Goal: Task Accomplishment & Management: Manage account settings

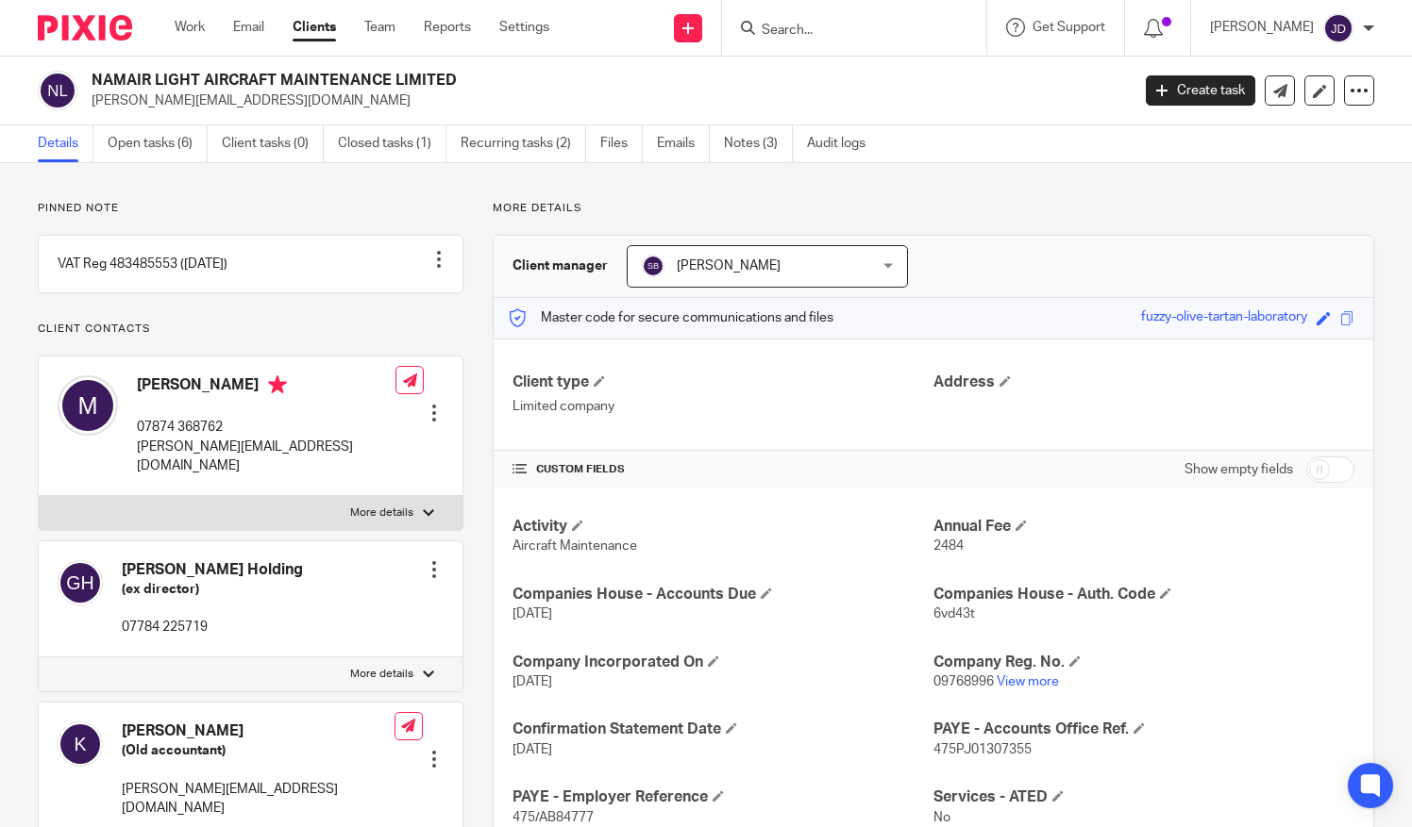
scroll to position [283, 0]
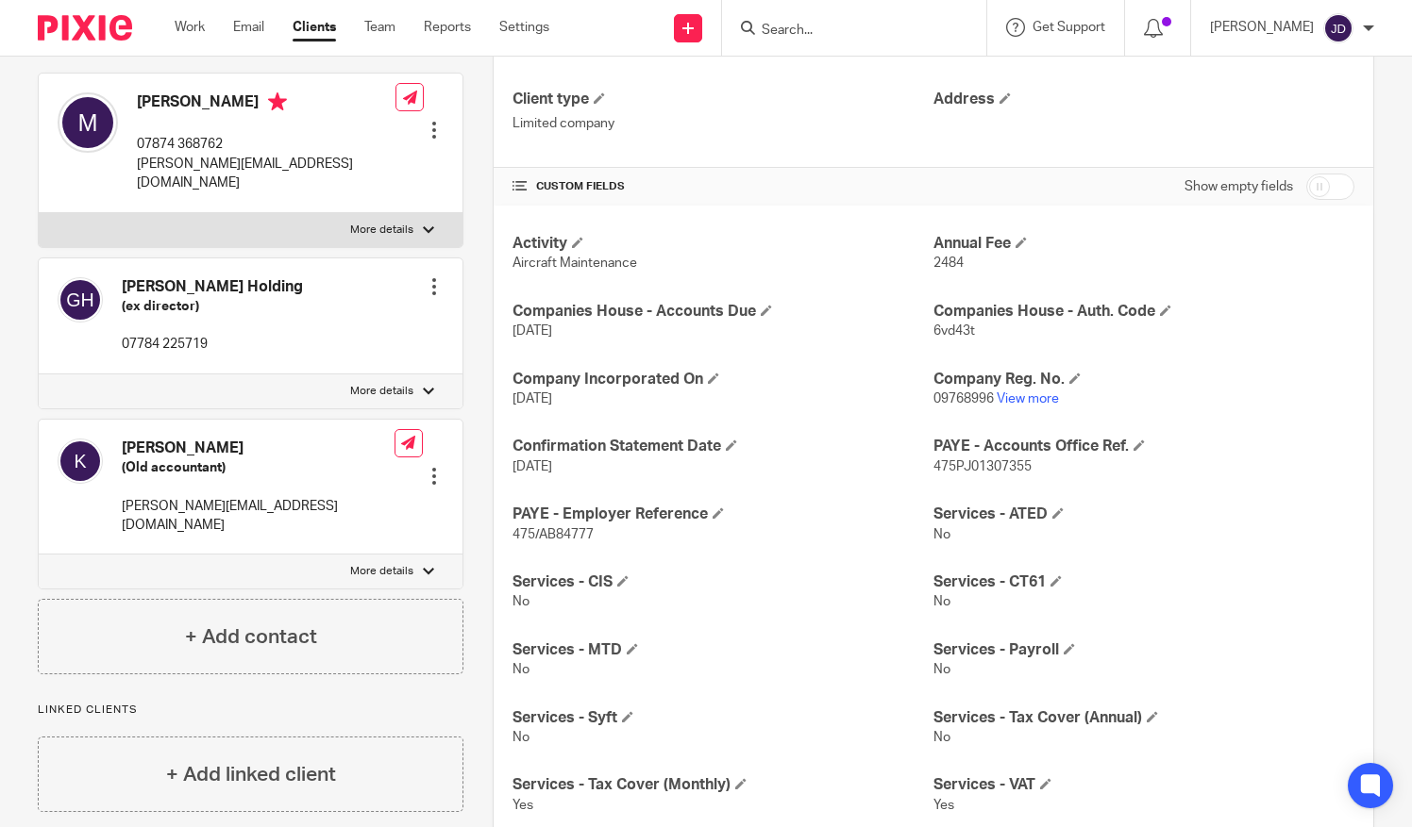
click at [823, 23] on input "Search" at bounding box center [845, 31] width 170 height 17
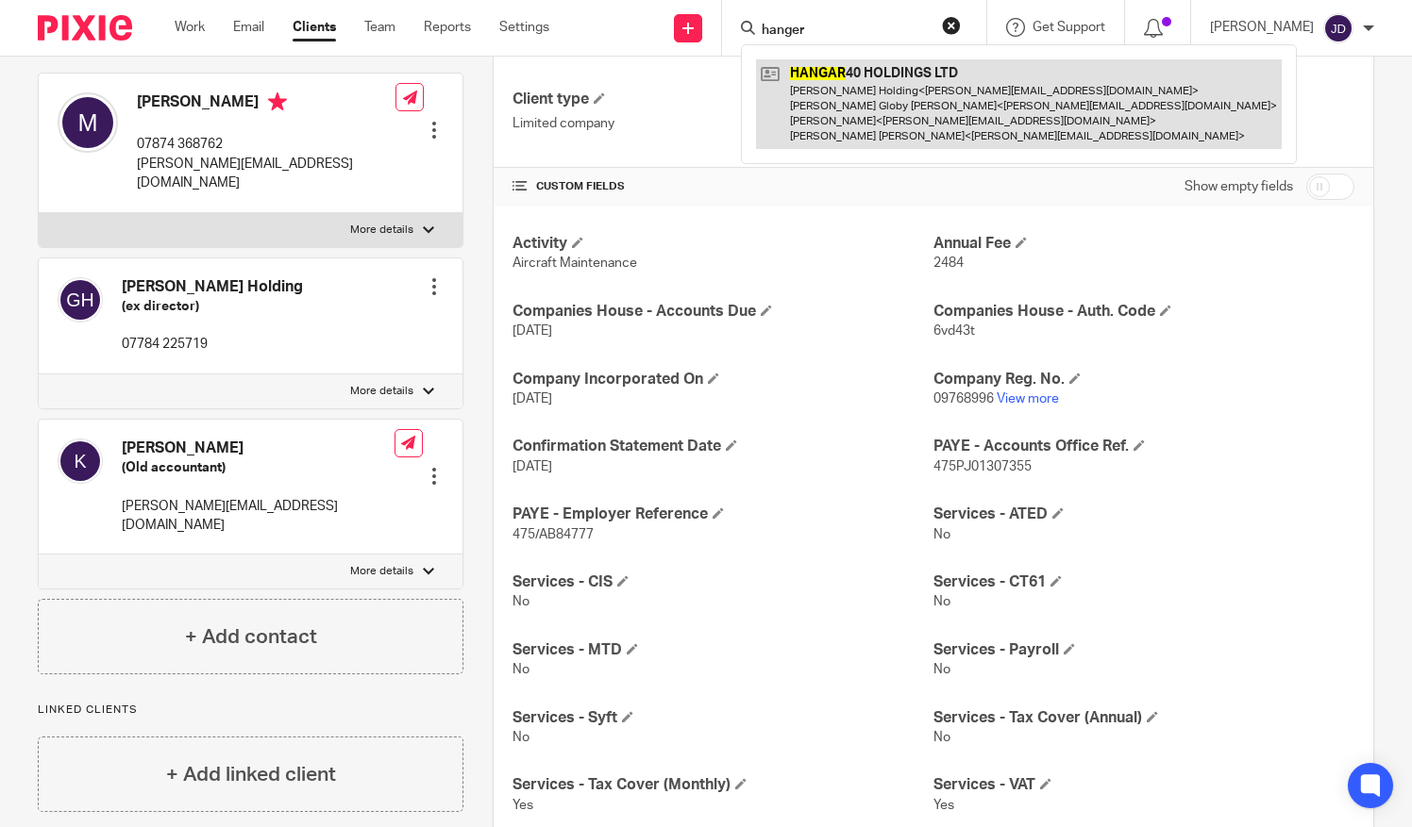
type input "hanger"
click at [858, 90] on link at bounding box center [1019, 104] width 526 height 90
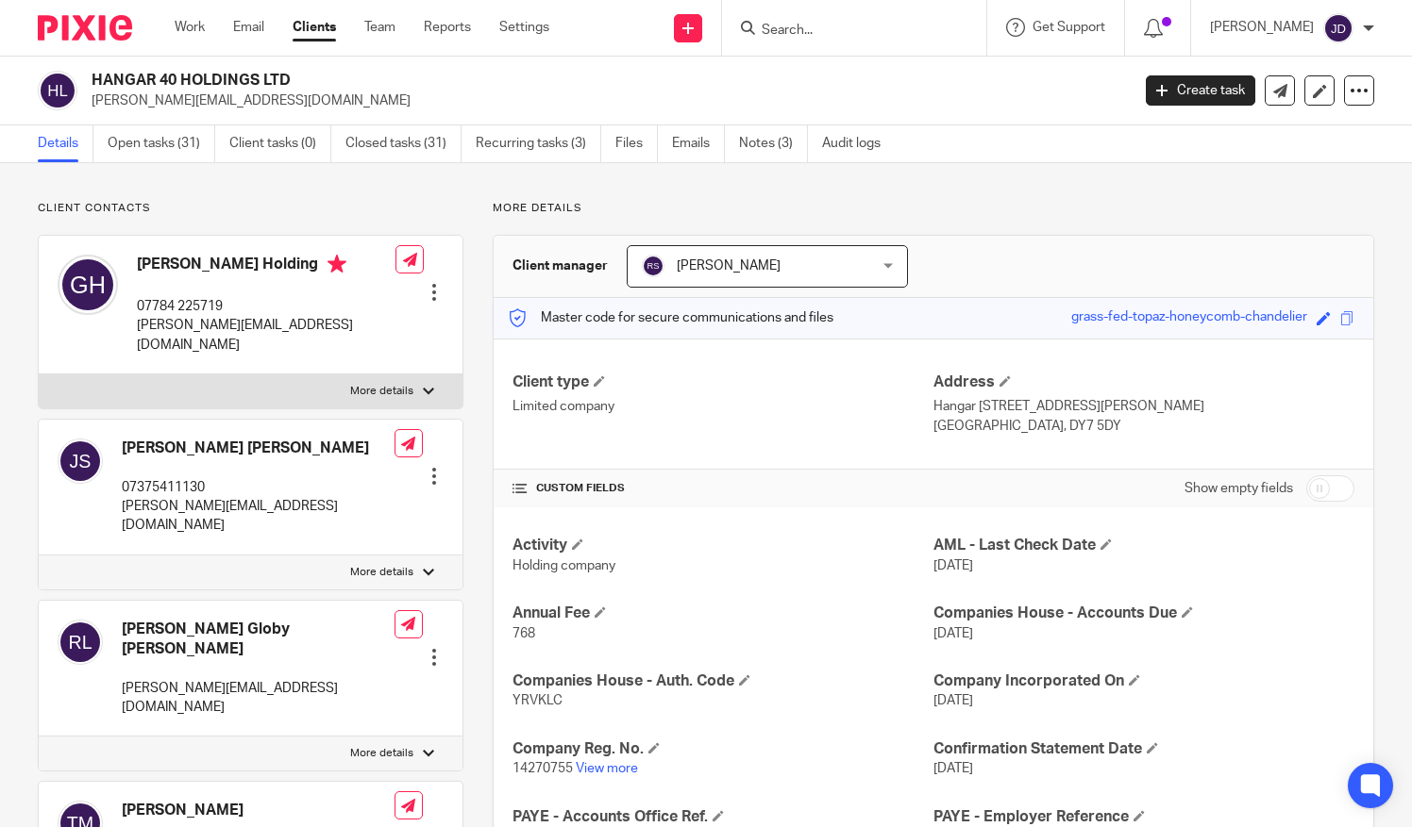
click at [806, 18] on form at bounding box center [860, 28] width 201 height 24
click at [803, 33] on input "Search" at bounding box center [845, 31] width 170 height 17
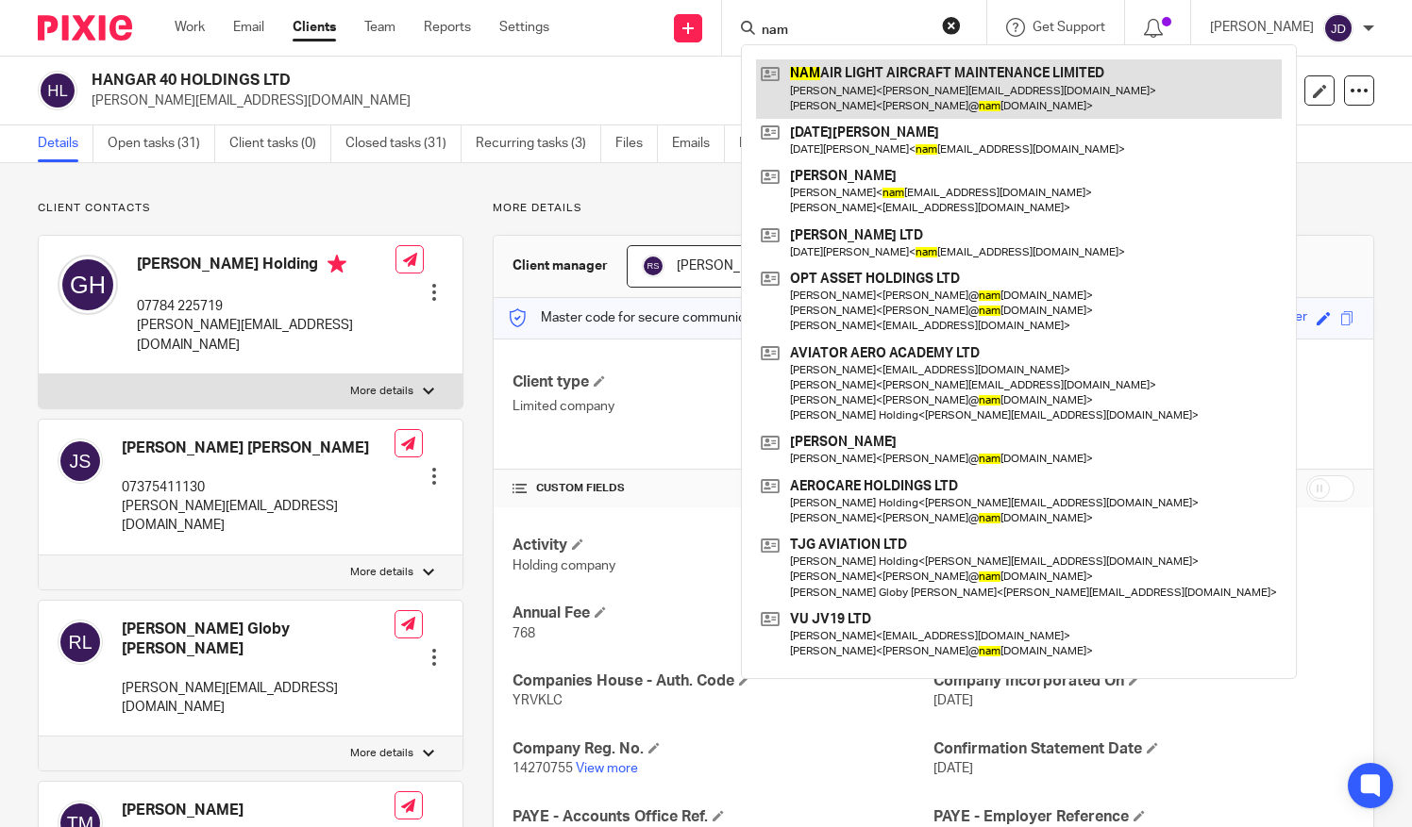
type input "nam"
click at [853, 102] on link at bounding box center [1019, 88] width 526 height 58
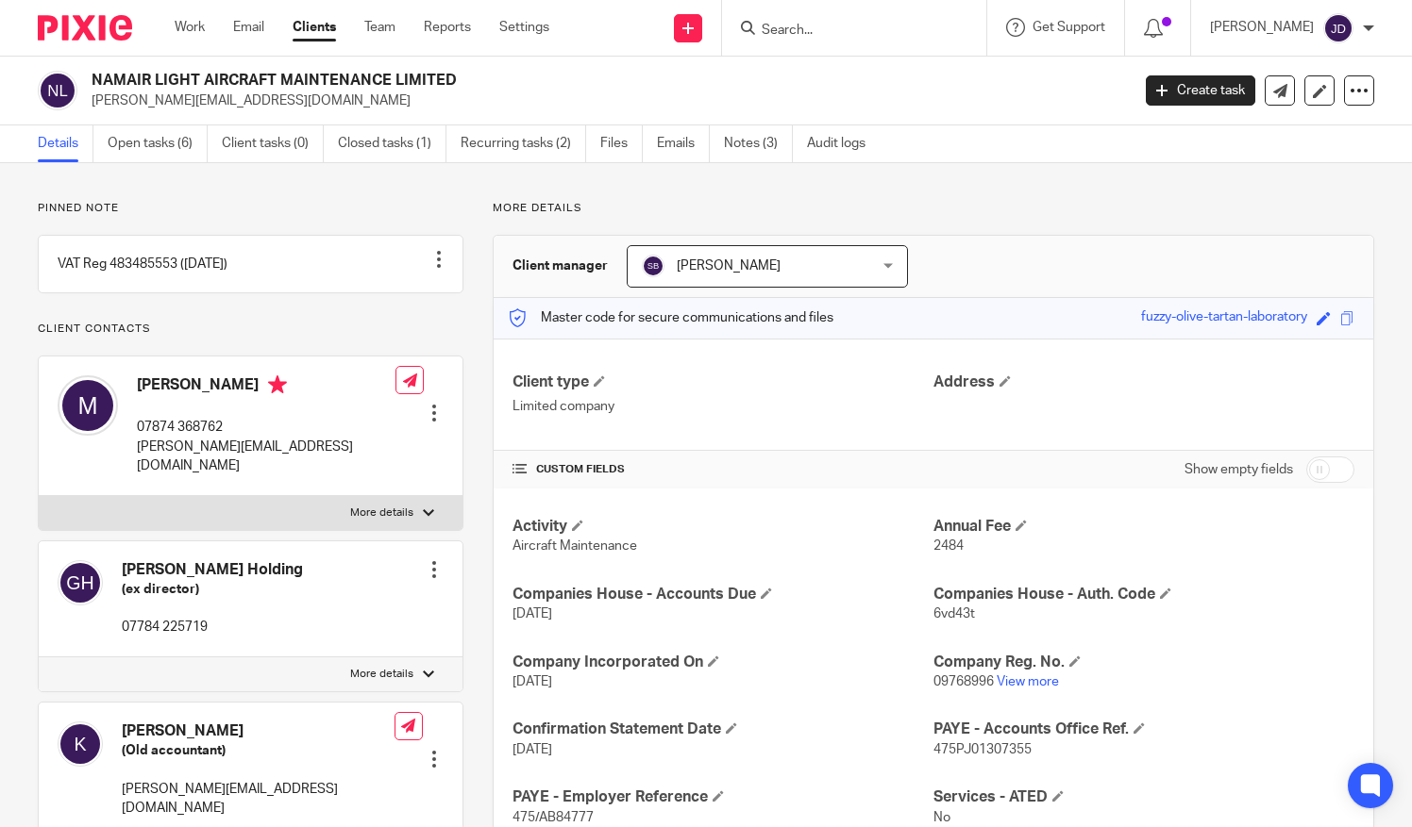
click at [812, 27] on input "Search" at bounding box center [845, 31] width 170 height 17
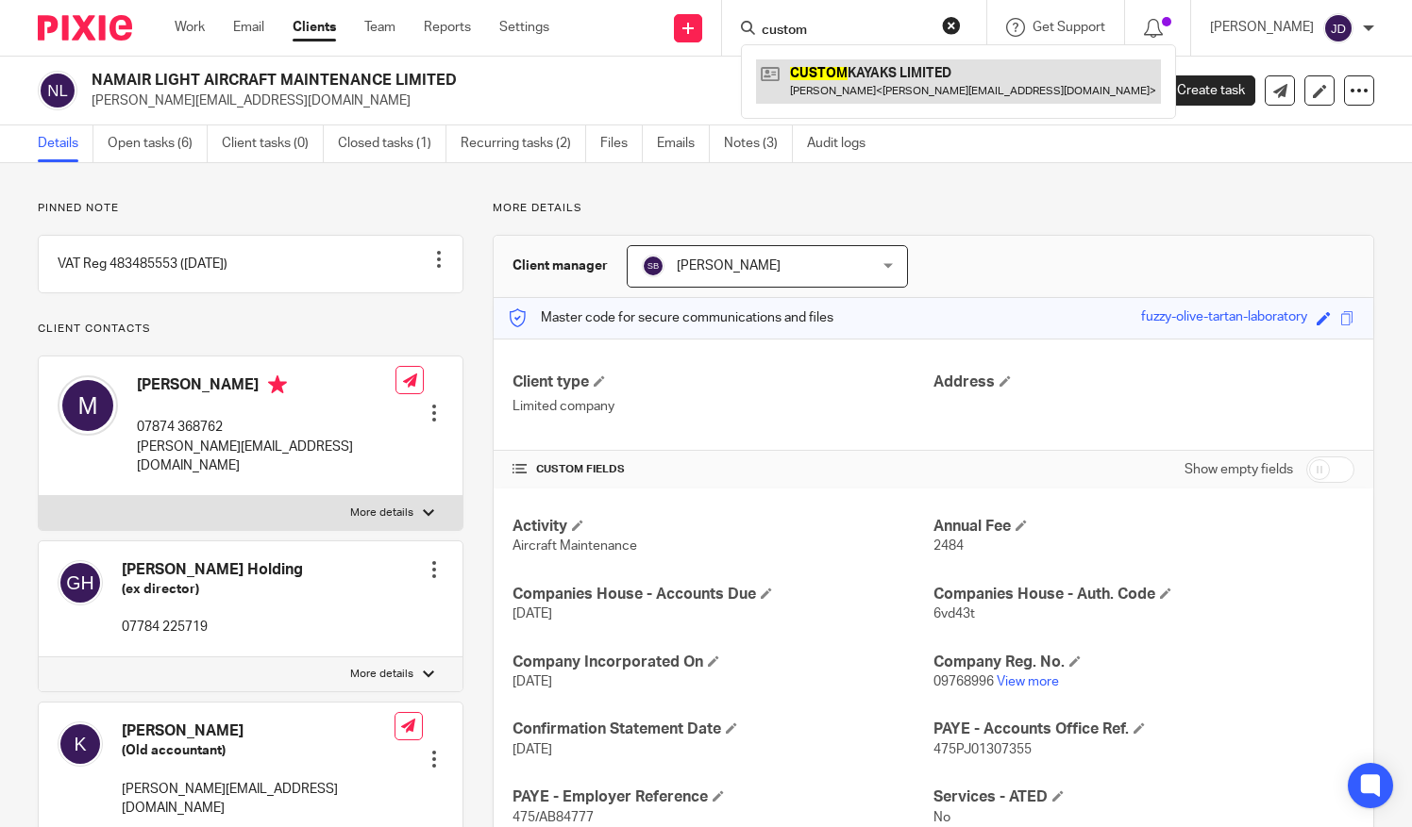
type input "custom"
click at [856, 94] on link at bounding box center [958, 80] width 405 height 43
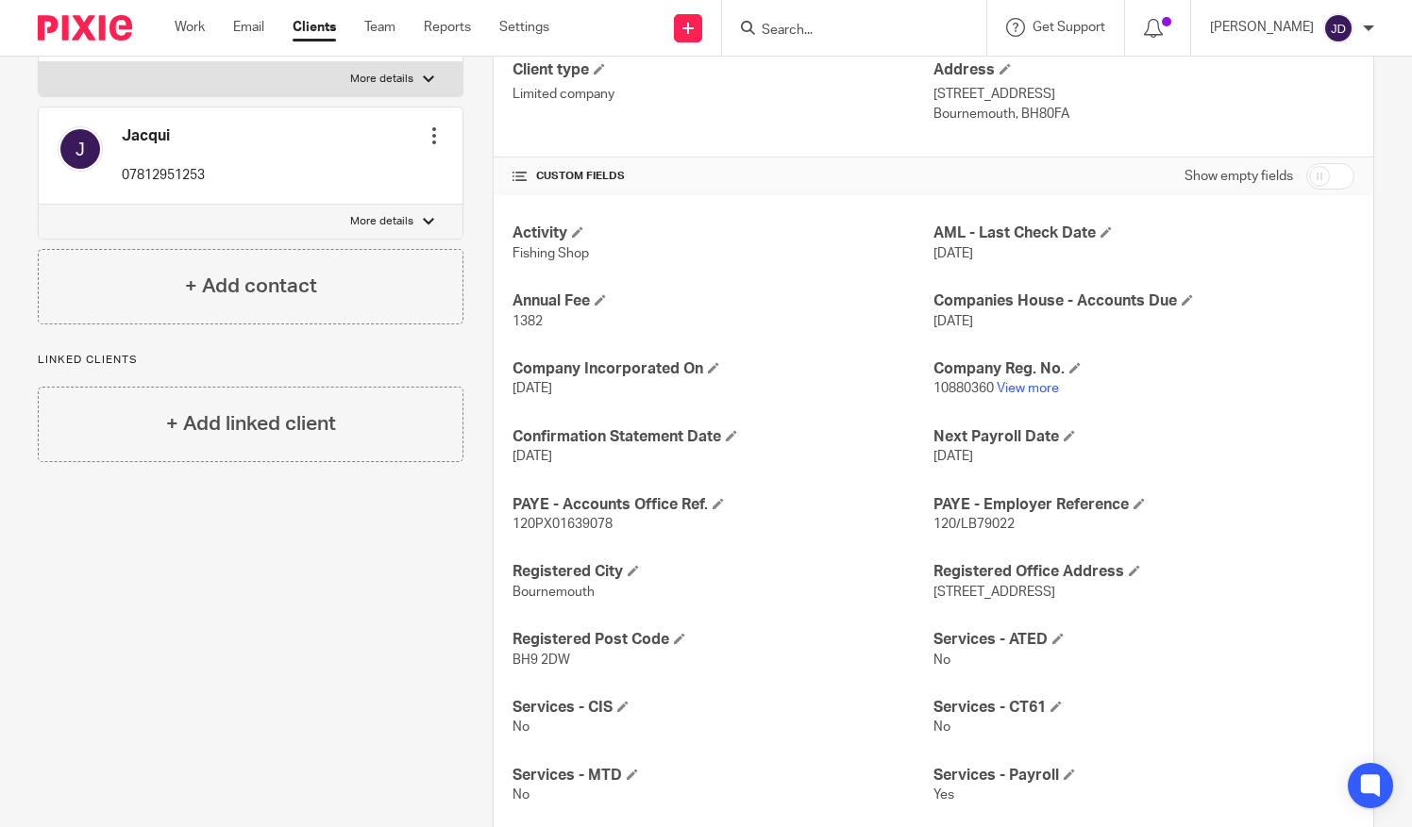
scroll to position [283, 0]
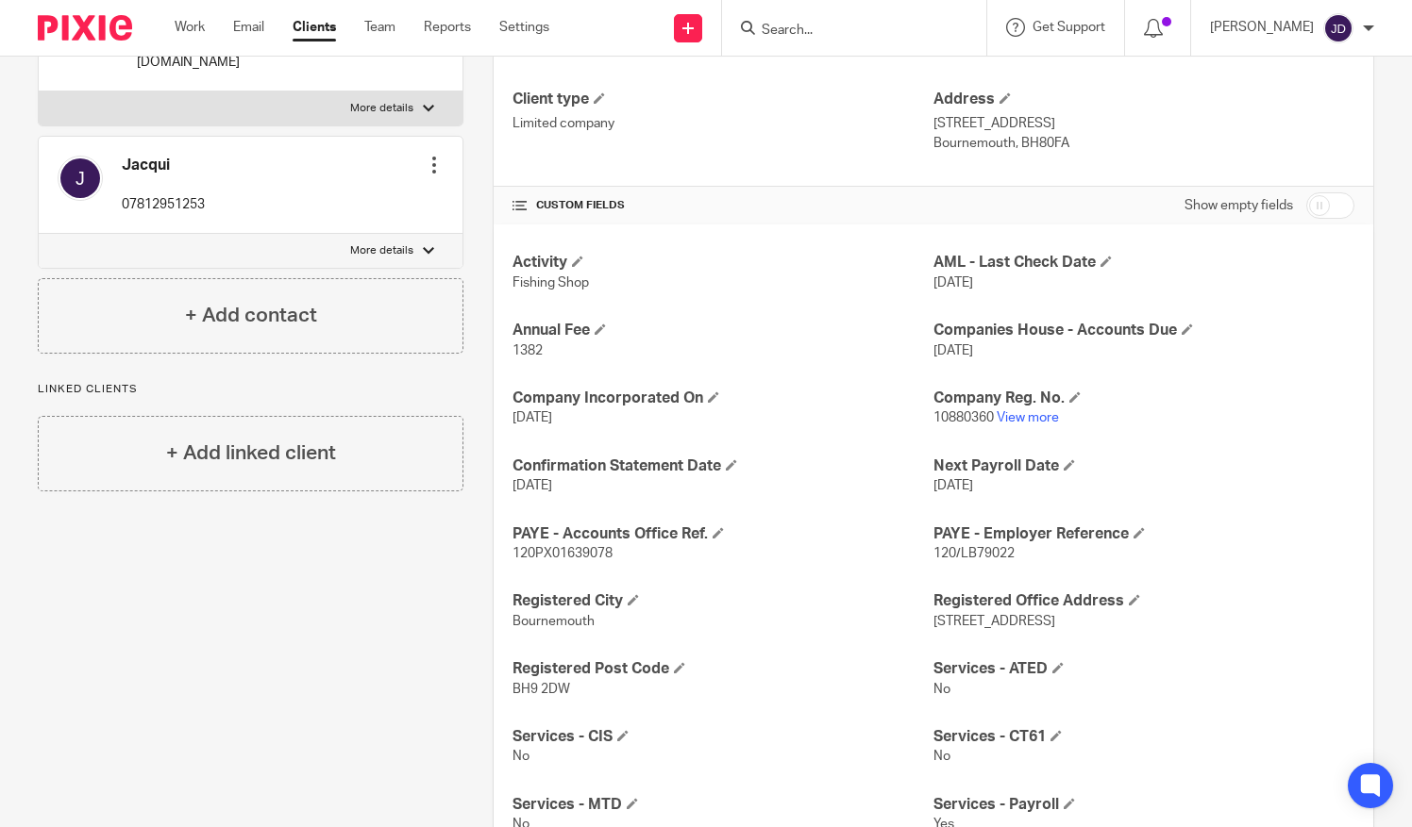
click at [1322, 200] on input "checkbox" at bounding box center [1330, 205] width 48 height 26
checkbox input "true"
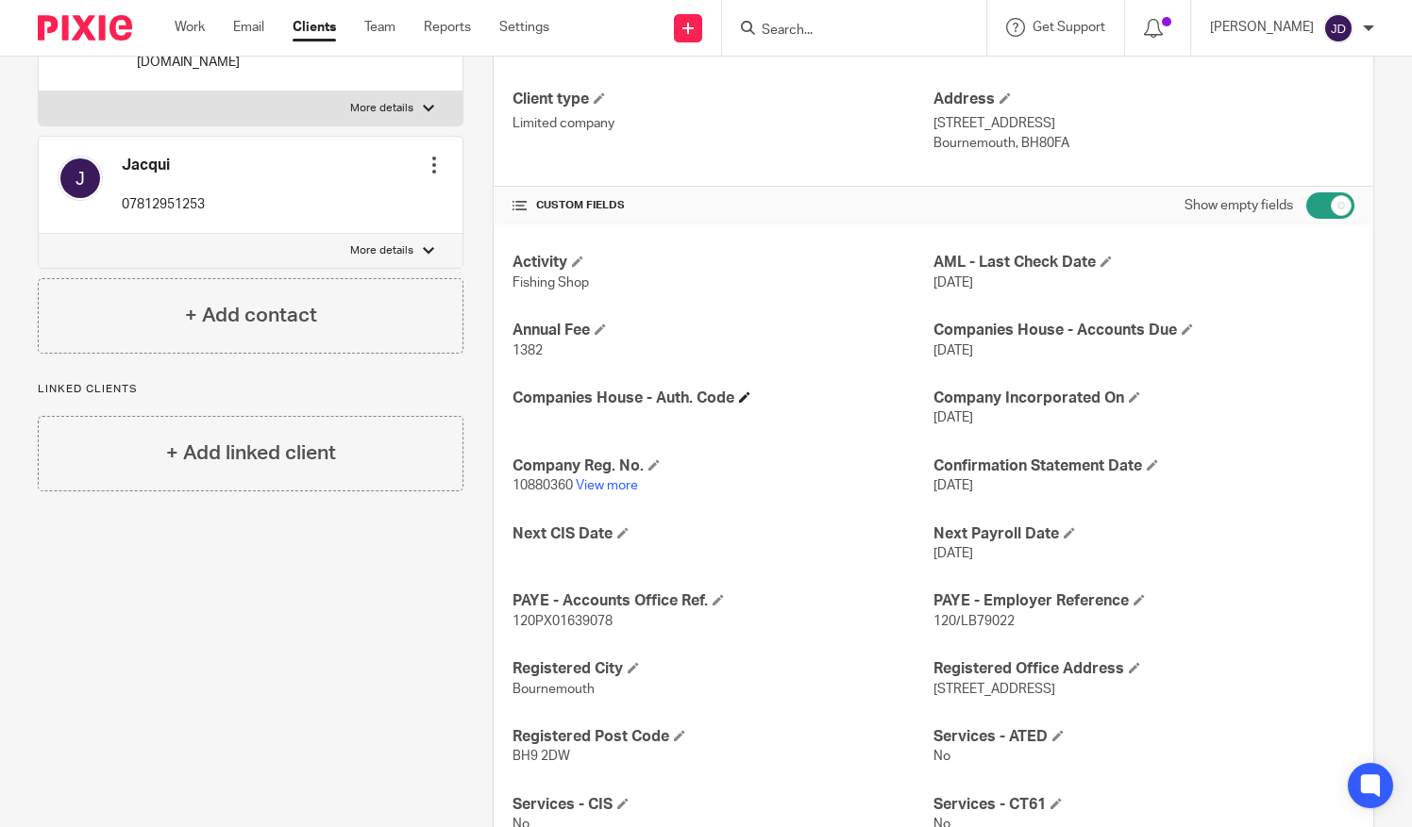
click at [753, 394] on h4 "Companies House - Auth. Code" at bounding box center [722, 399] width 421 height 20
click at [742, 393] on span at bounding box center [744, 397] width 11 height 11
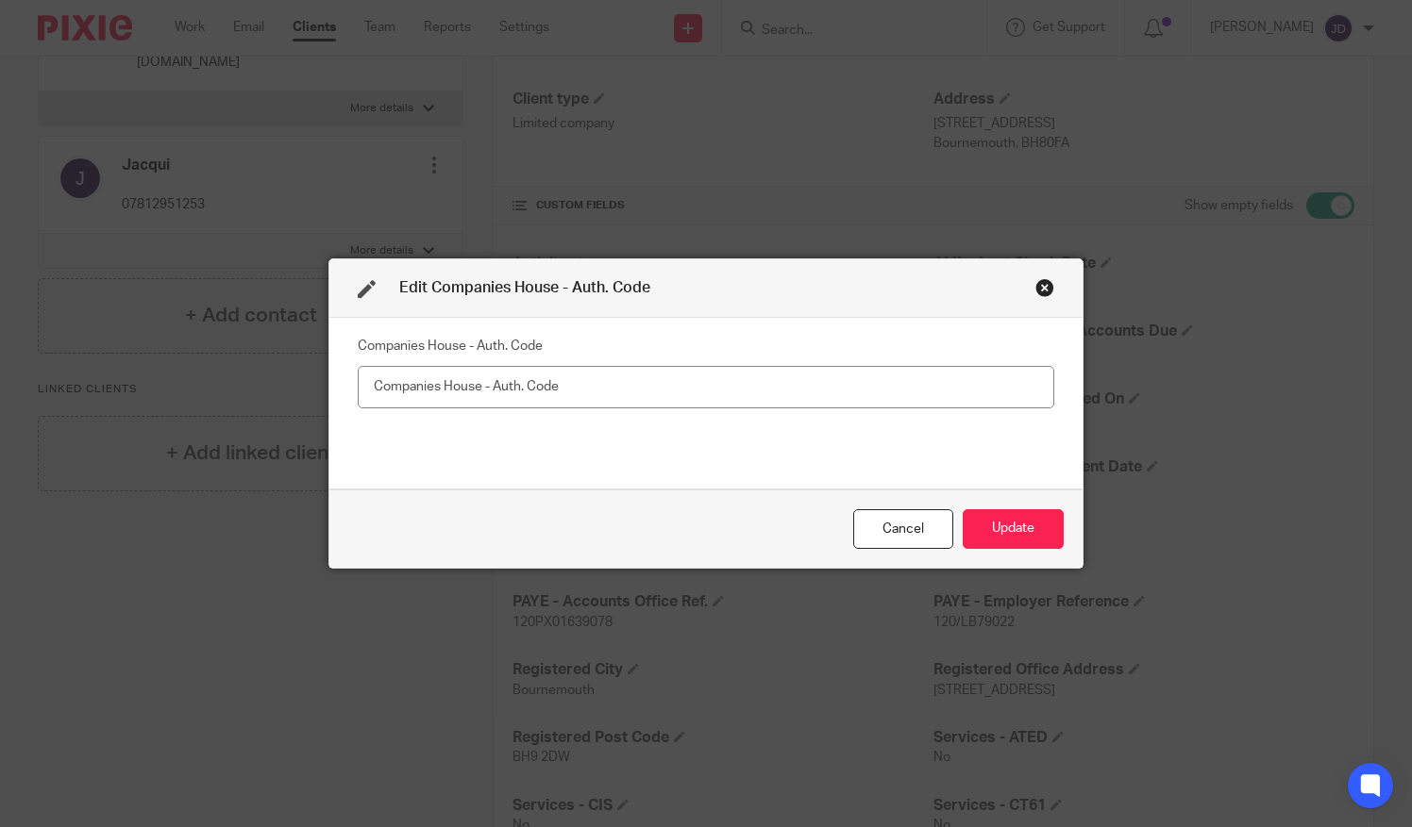
click at [417, 385] on input "text" at bounding box center [706, 387] width 696 height 42
type input "MMXCNT"
click at [1000, 522] on button "Update" at bounding box center [1012, 530] width 101 height 41
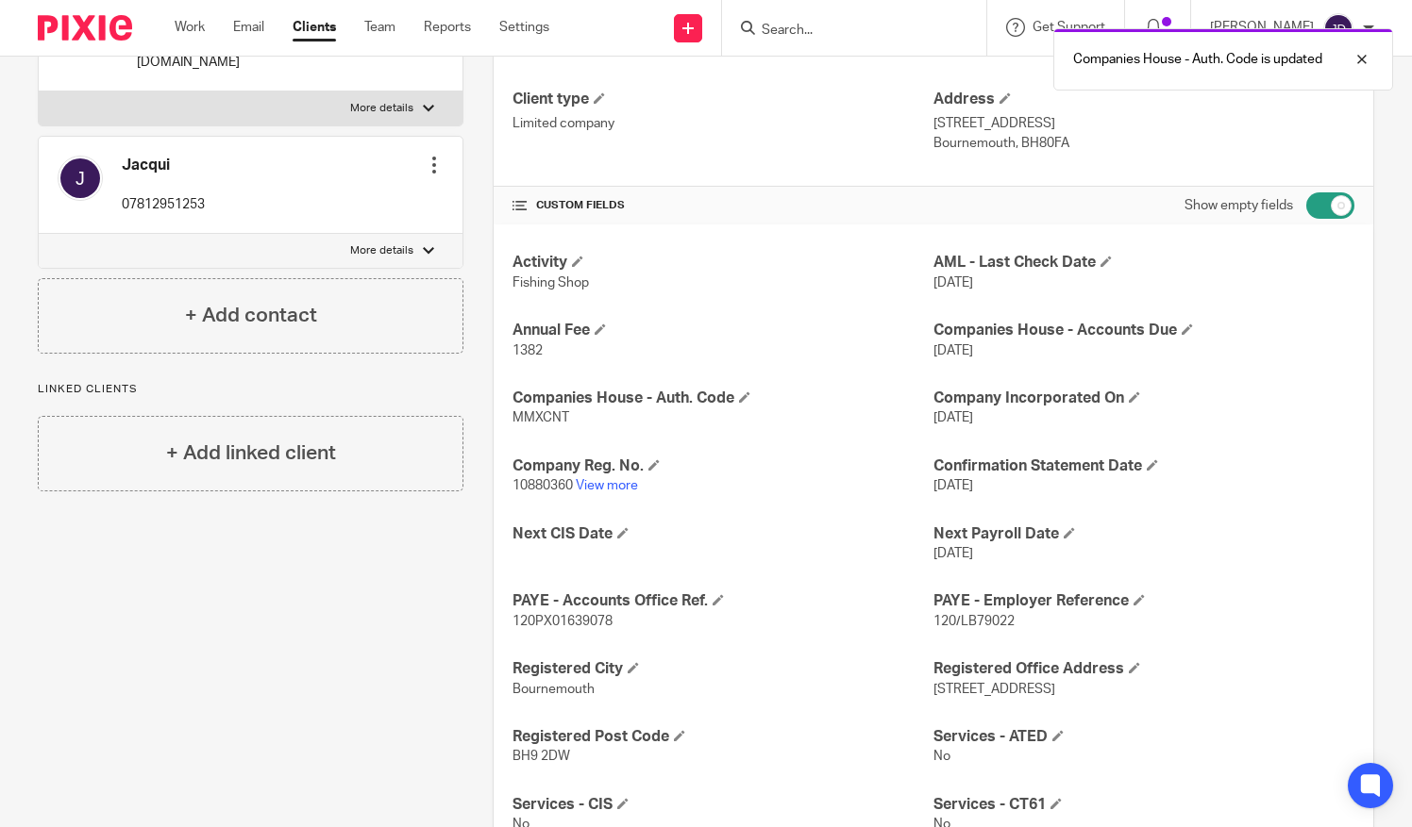
click at [1306, 198] on input "checkbox" at bounding box center [1330, 205] width 48 height 26
checkbox input "false"
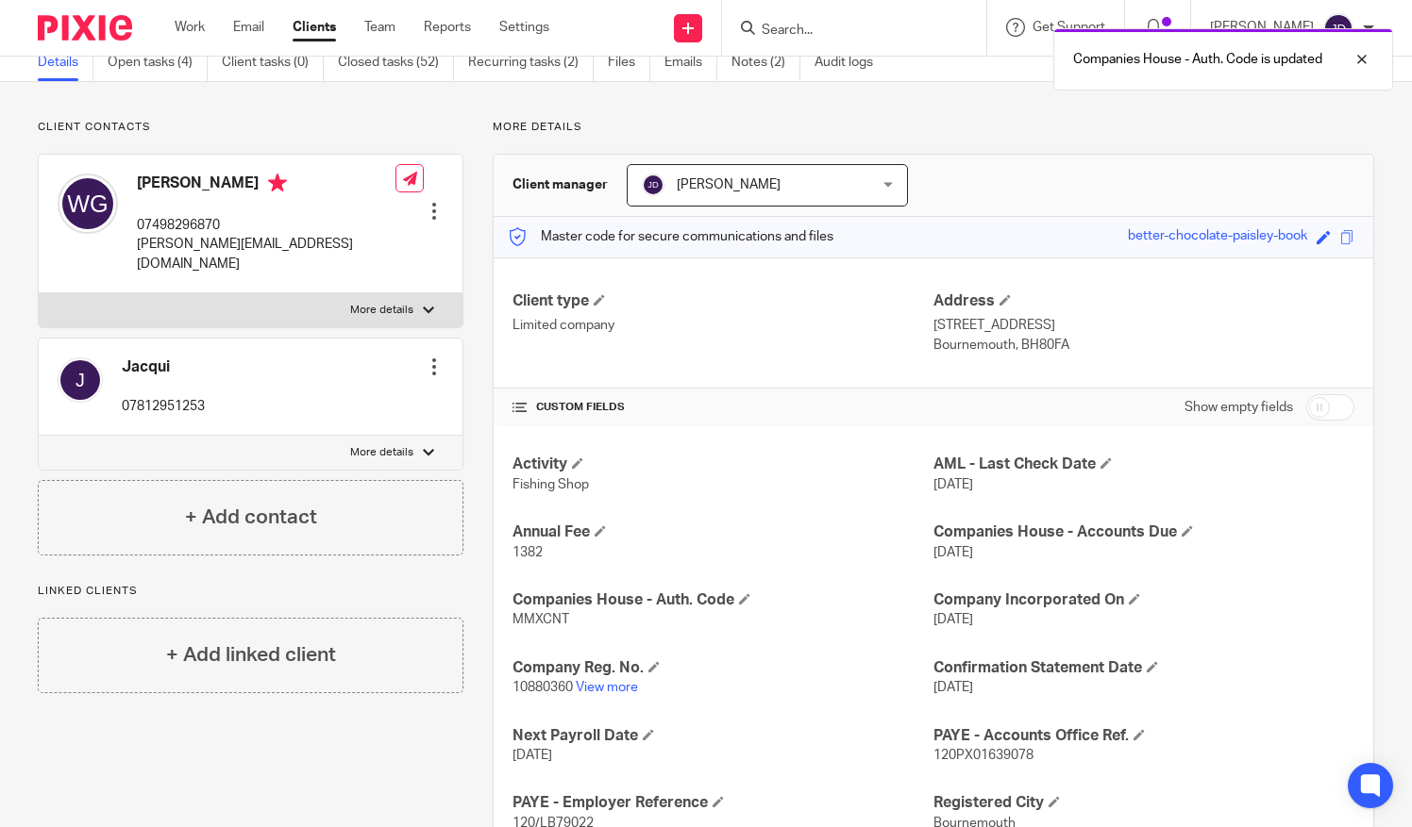
scroll to position [0, 0]
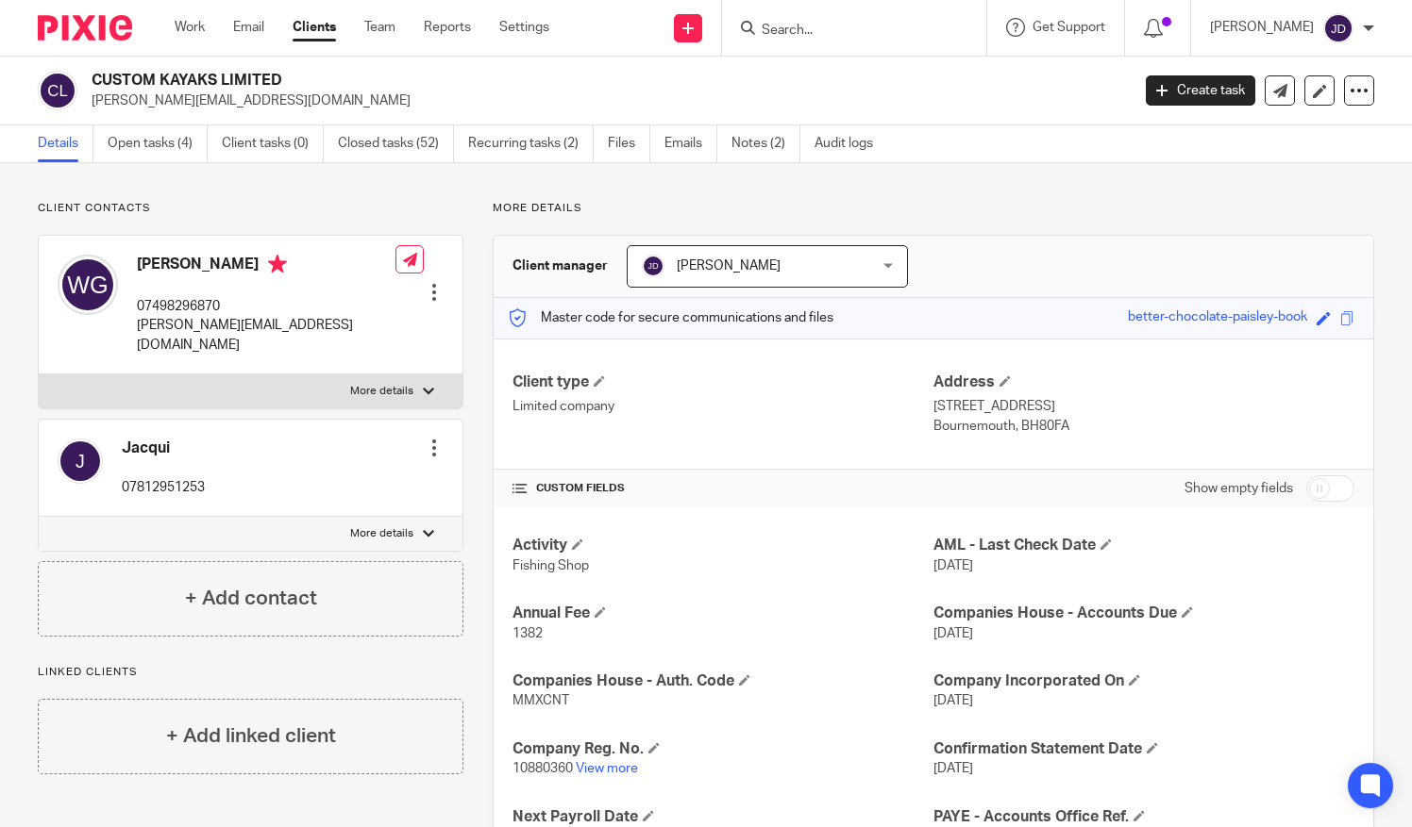
click at [1365, 25] on div at bounding box center [1367, 28] width 11 height 11
click at [1289, 130] on span "Logout" at bounding box center [1286, 131] width 42 height 13
